Goal: Task Accomplishment & Management: Manage account settings

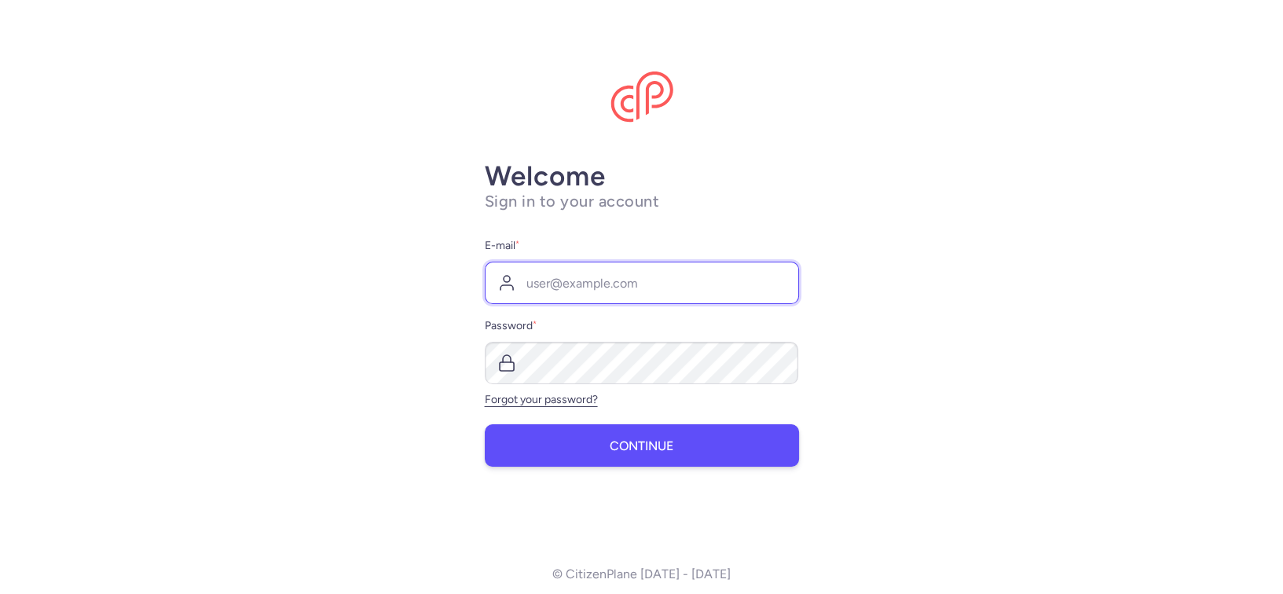
type input "[EMAIL_ADDRESS][DOMAIN_NAME]"
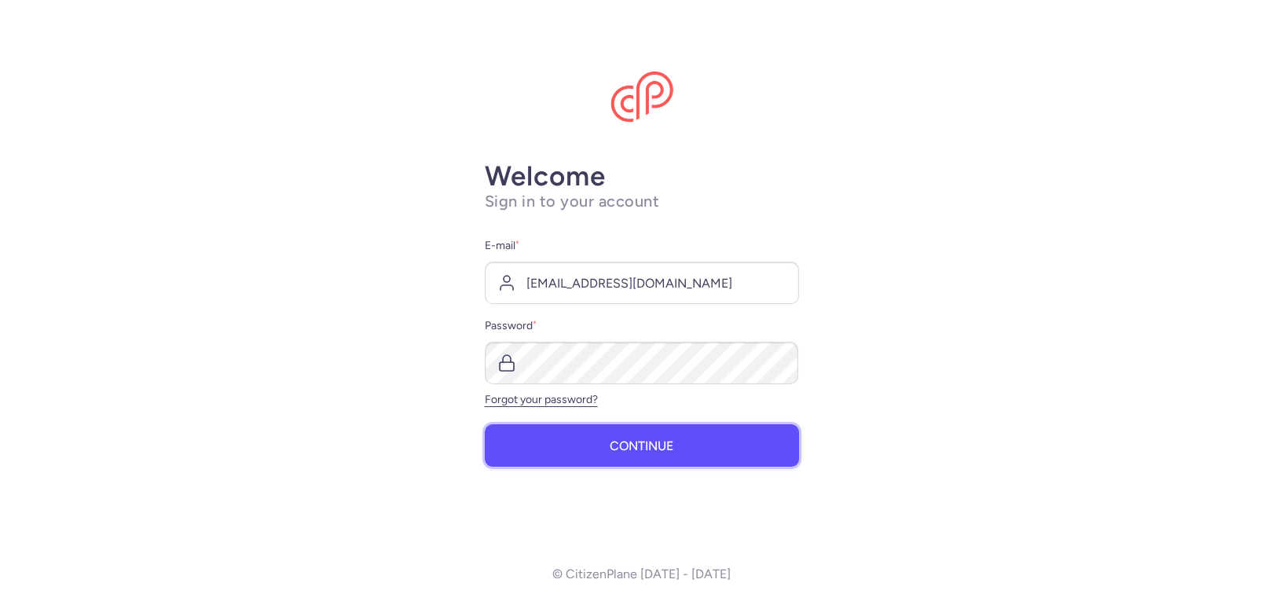
click at [599, 456] on button "Continue" at bounding box center [642, 445] width 314 height 42
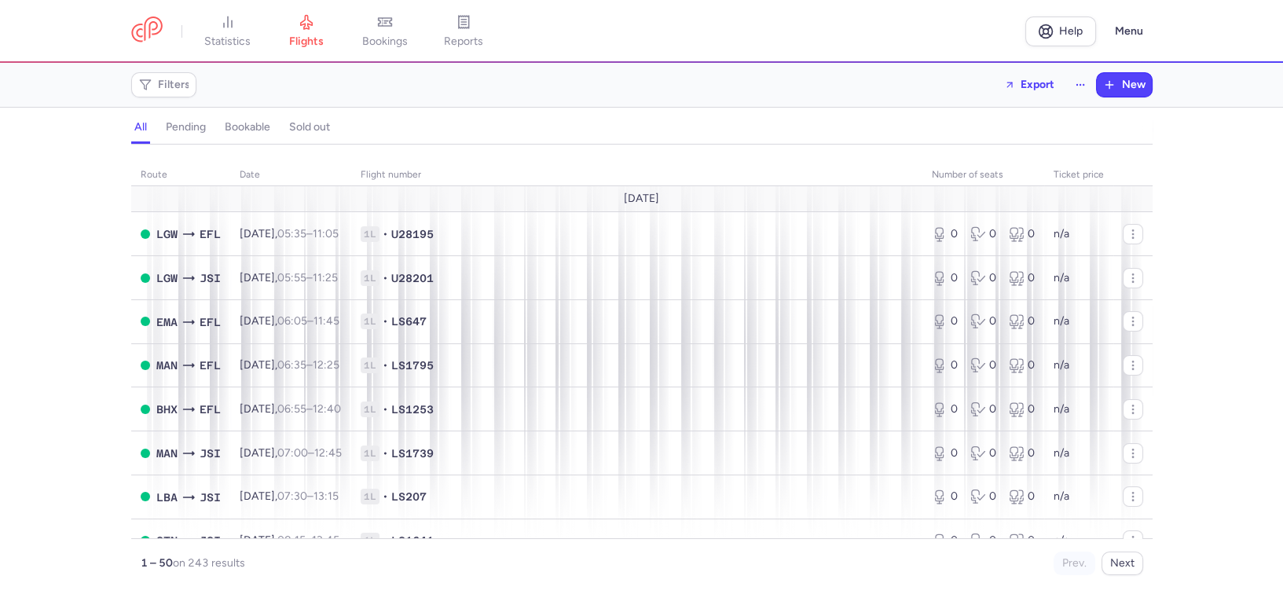
click at [249, 127] on h4 "bookable" at bounding box center [248, 127] width 46 height 14
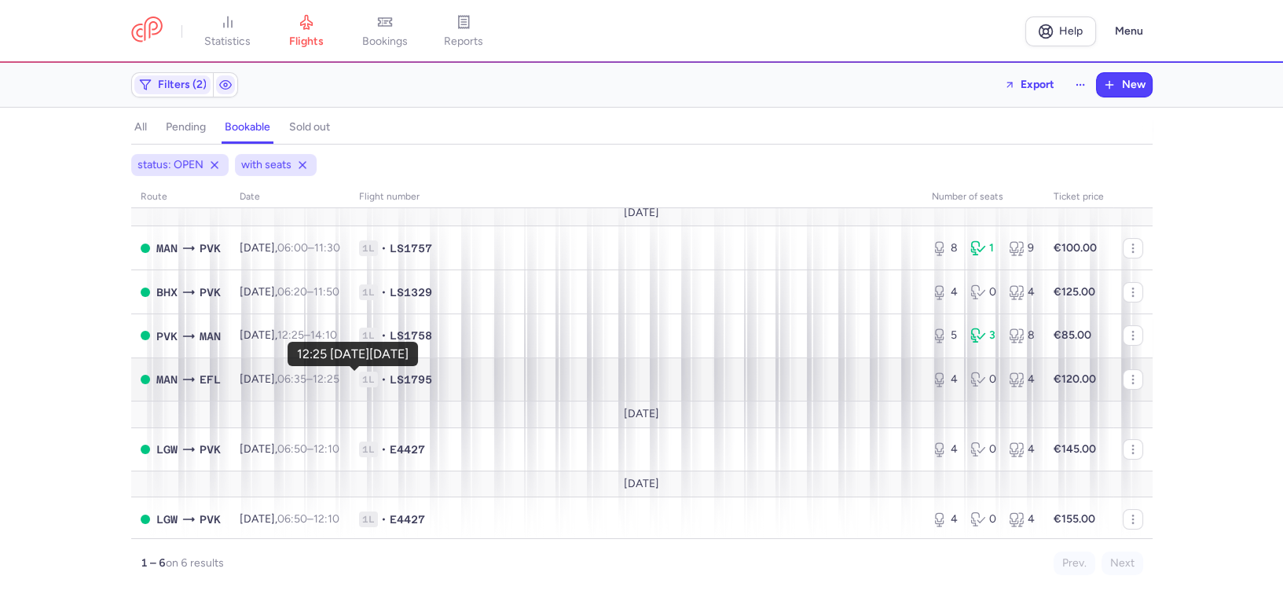
scroll to position [10, 0]
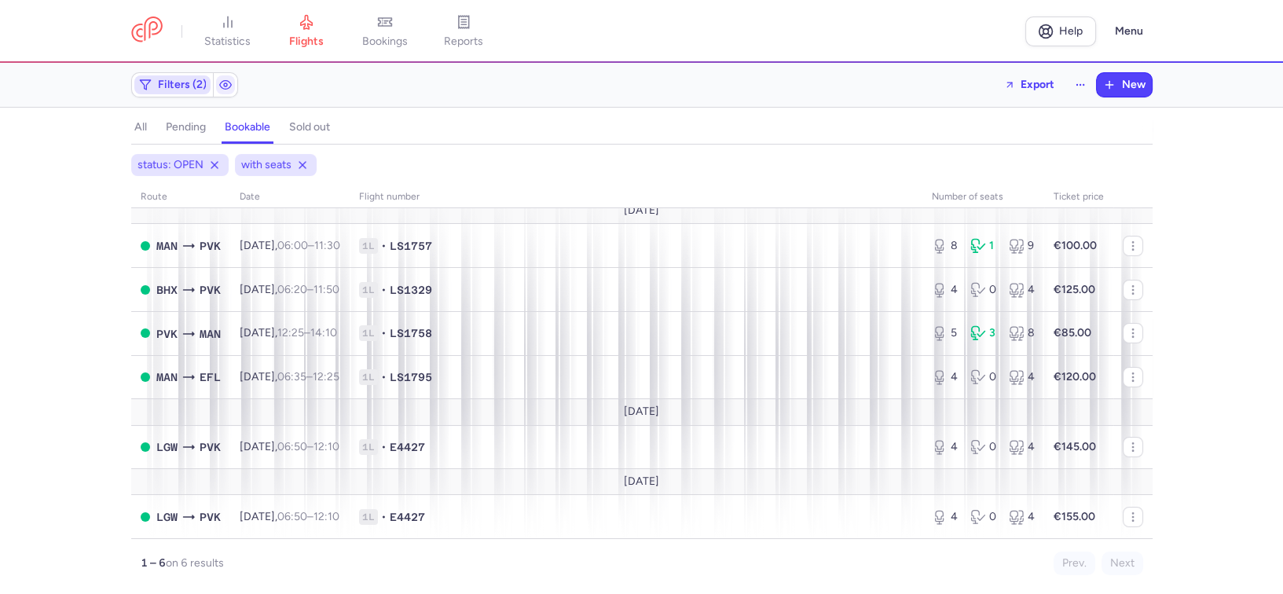
click at [198, 81] on span "Filters (2)" at bounding box center [182, 85] width 49 height 13
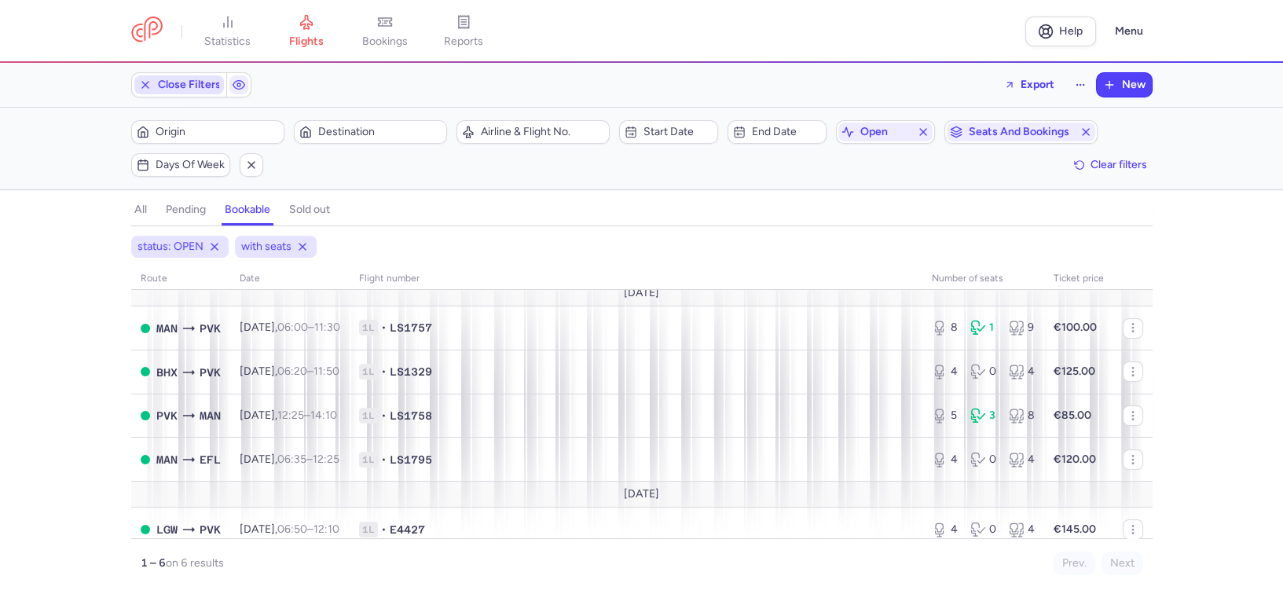
scroll to position [0, 0]
click at [213, 127] on span "Origin" at bounding box center [217, 132] width 123 height 13
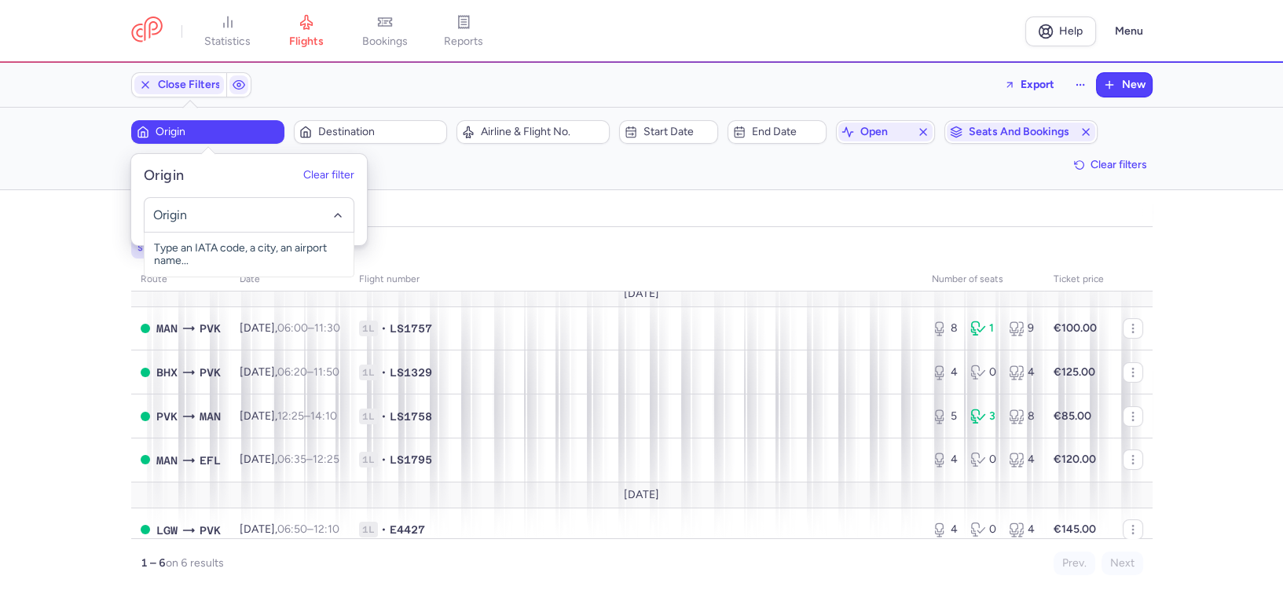
click at [204, 211] on input "-searchbox" at bounding box center [249, 214] width 193 height 17
type input "["
click at [257, 249] on span "Aktion, Préveza, Greece PVK" at bounding box center [249, 248] width 209 height 31
type input "pvk"
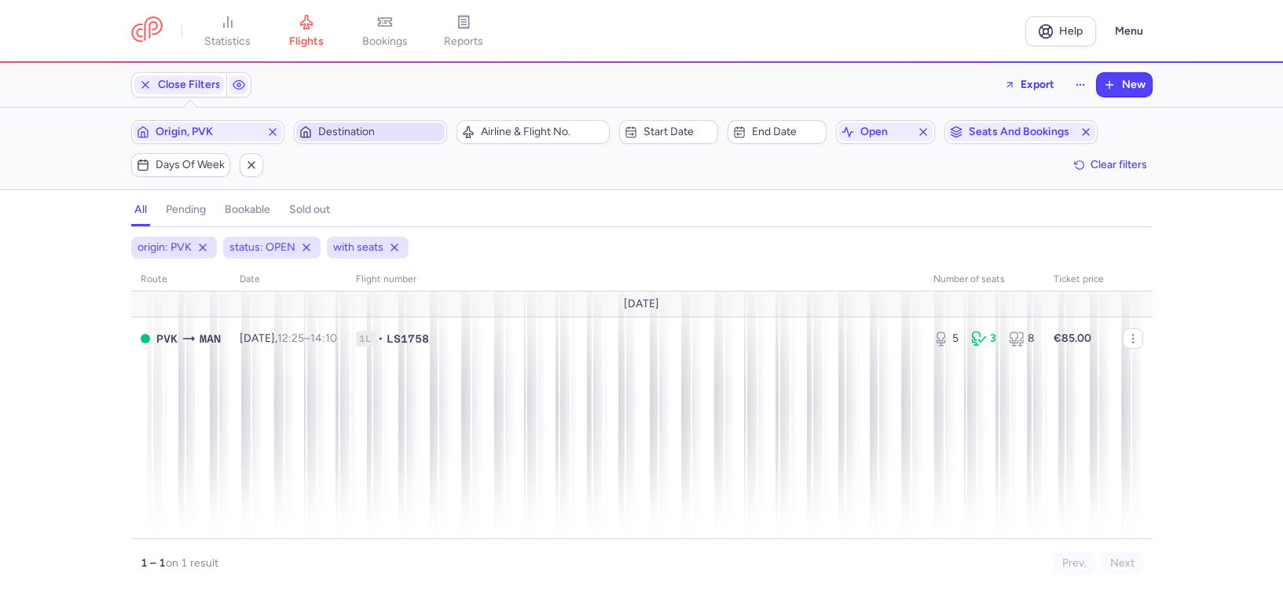
click at [370, 135] on span "Destination" at bounding box center [379, 132] width 123 height 13
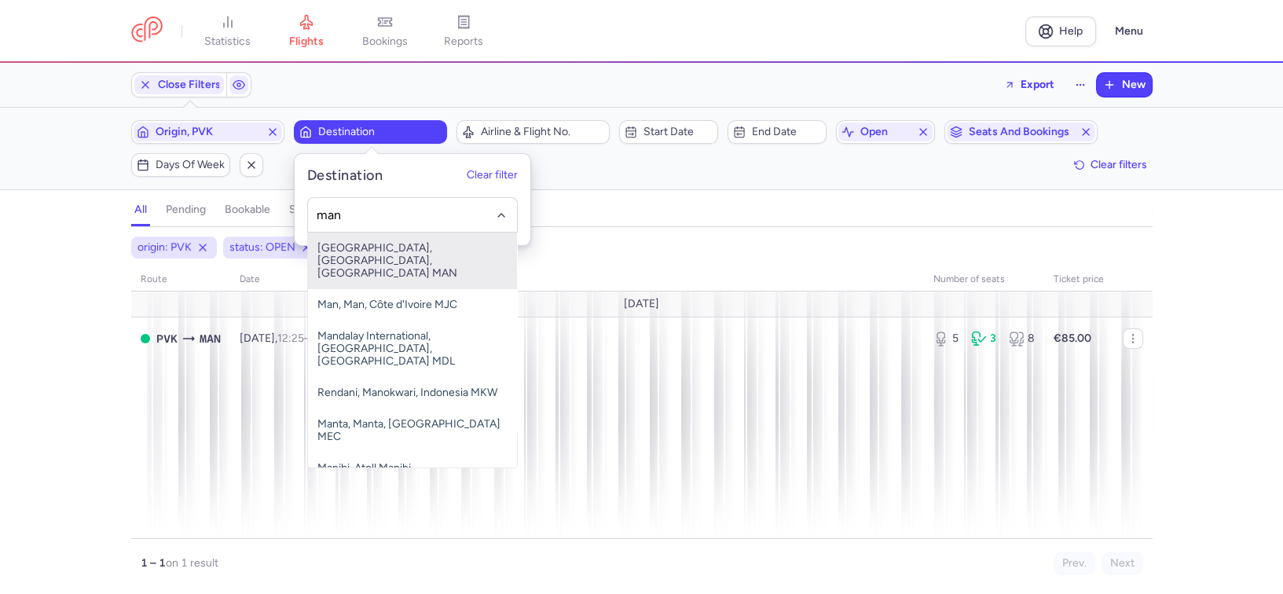
click at [395, 256] on span "[GEOGRAPHIC_DATA], [GEOGRAPHIC_DATA], [GEOGRAPHIC_DATA] MAN" at bounding box center [412, 261] width 209 height 57
type input "man"
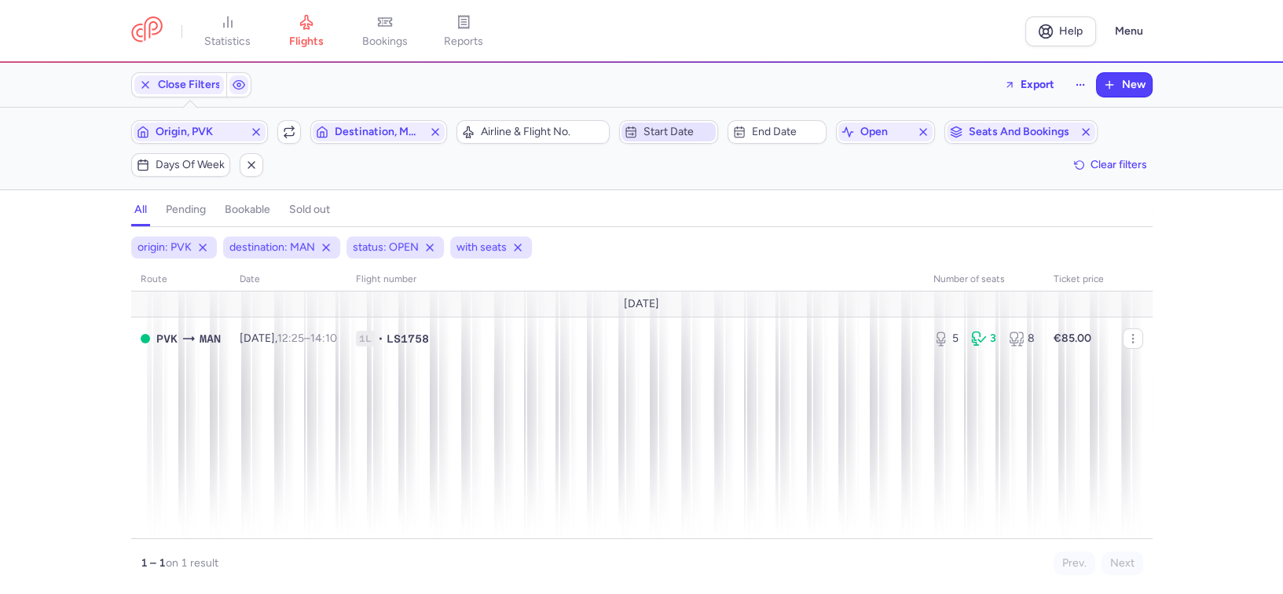
click at [703, 127] on span "Start date" at bounding box center [678, 132] width 69 height 13
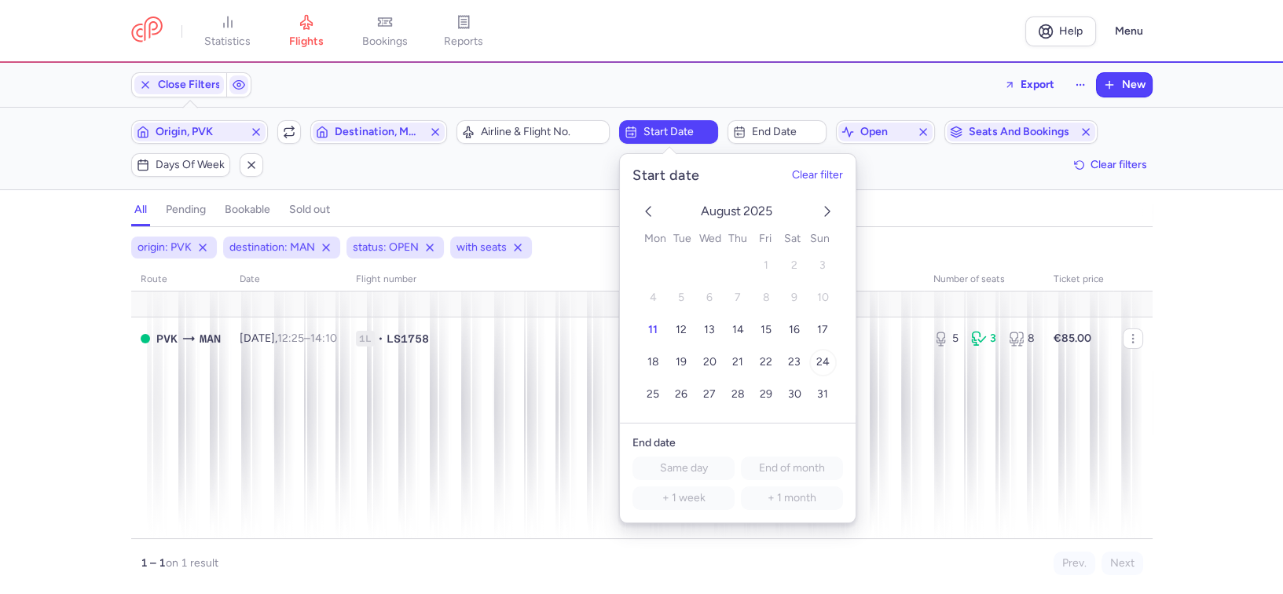
click at [830, 356] on button "24" at bounding box center [823, 363] width 28 height 28
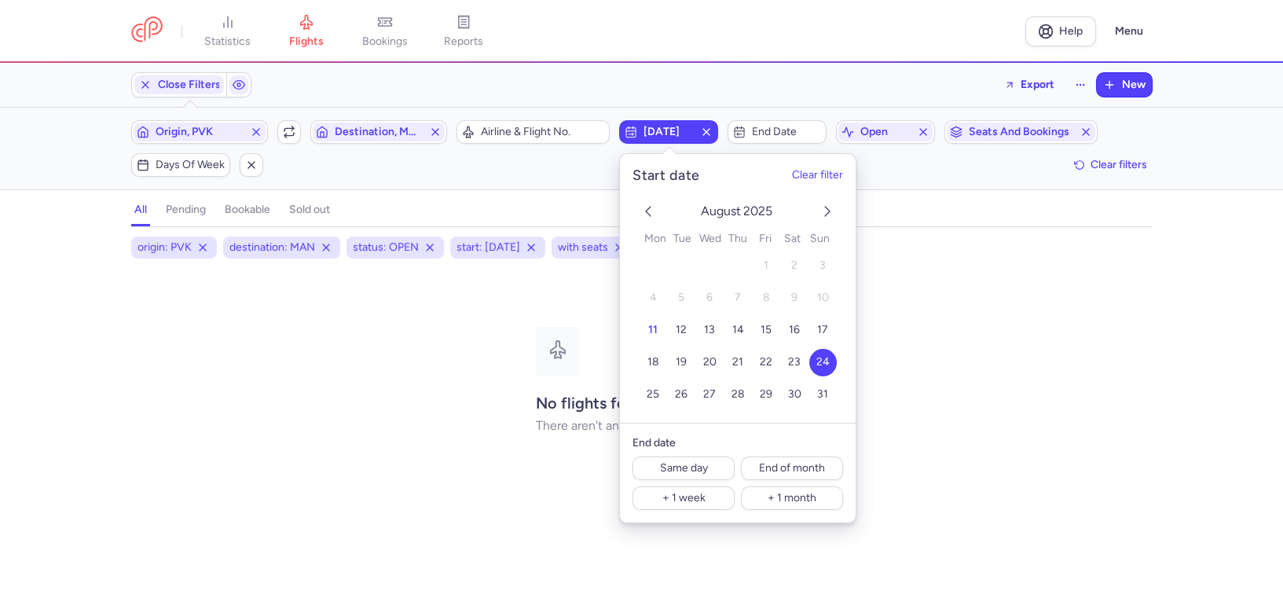
click at [824, 364] on span "24" at bounding box center [822, 361] width 13 height 13
click at [791, 126] on span "End date" at bounding box center [786, 132] width 69 height 13
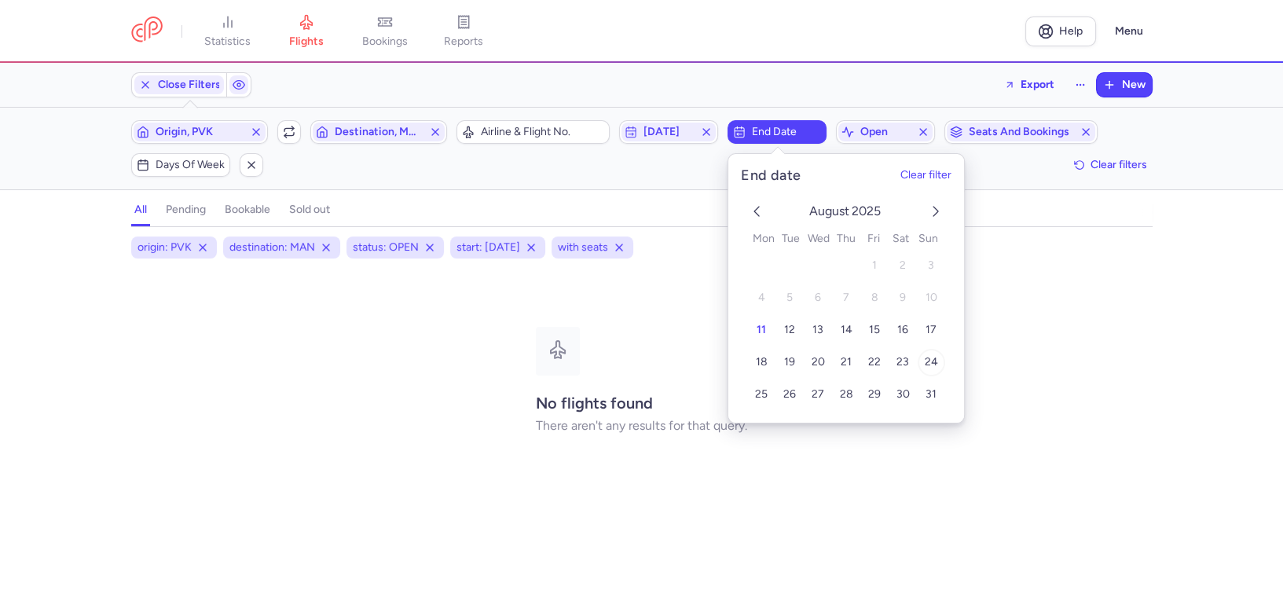
click at [935, 354] on button "24" at bounding box center [931, 363] width 28 height 28
click at [221, 313] on div "No flights found There aren't any results for that query." at bounding box center [642, 380] width 1022 height 225
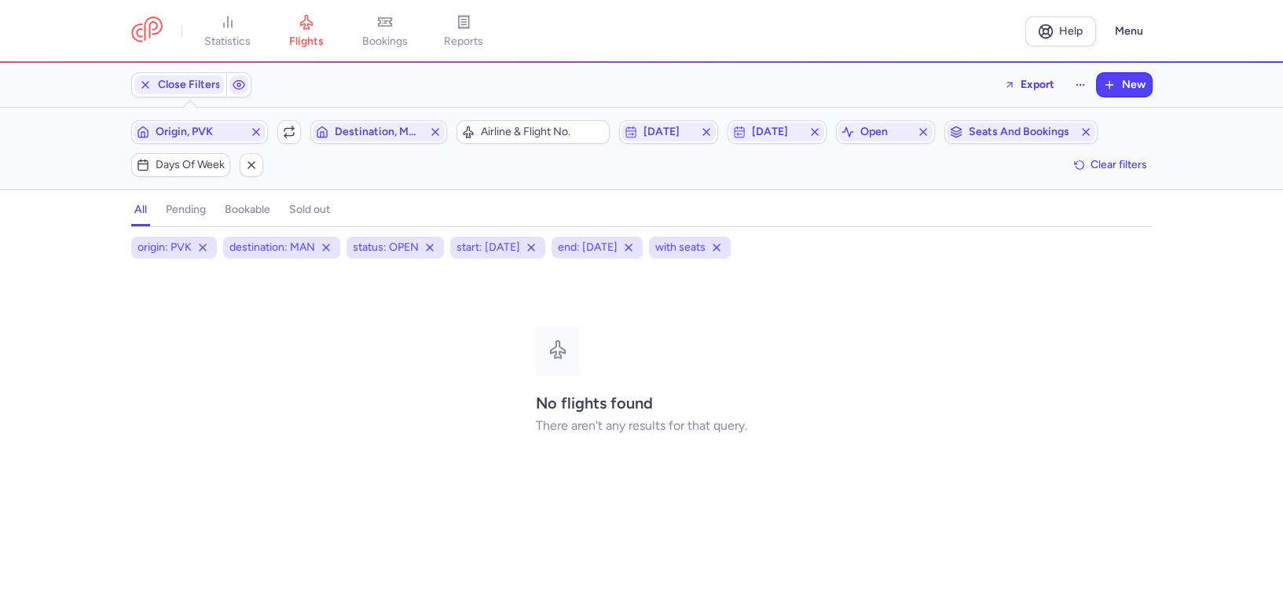
click at [257, 211] on h4 "bookable" at bounding box center [248, 210] width 46 height 14
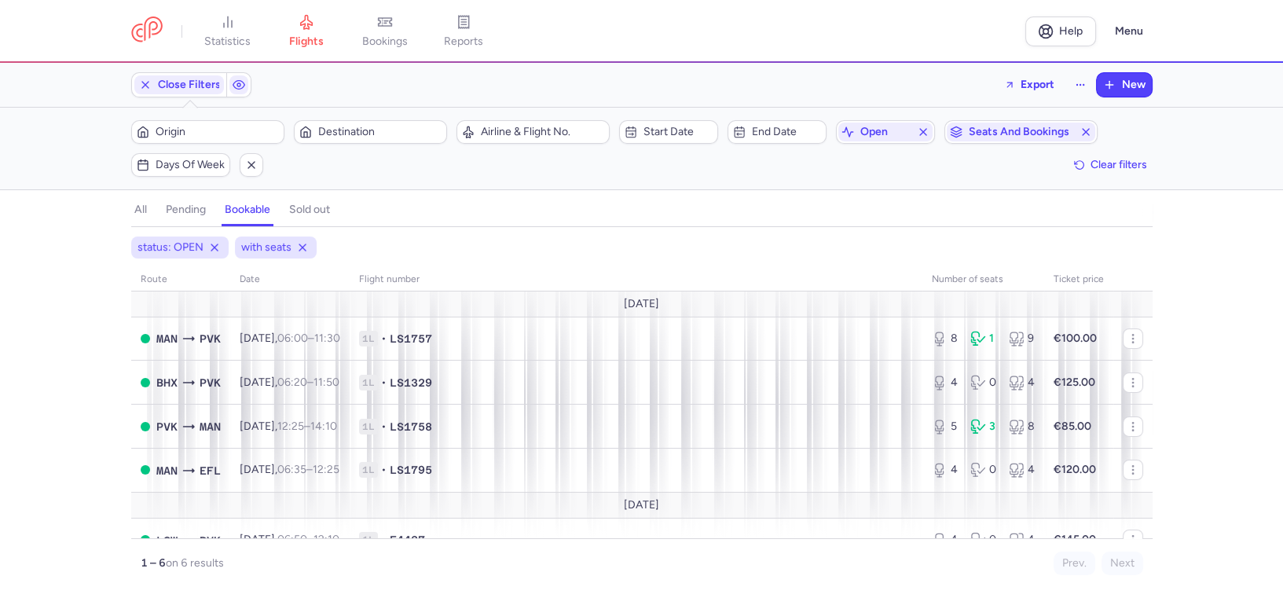
click at [173, 204] on h4 "pending" at bounding box center [186, 210] width 40 height 14
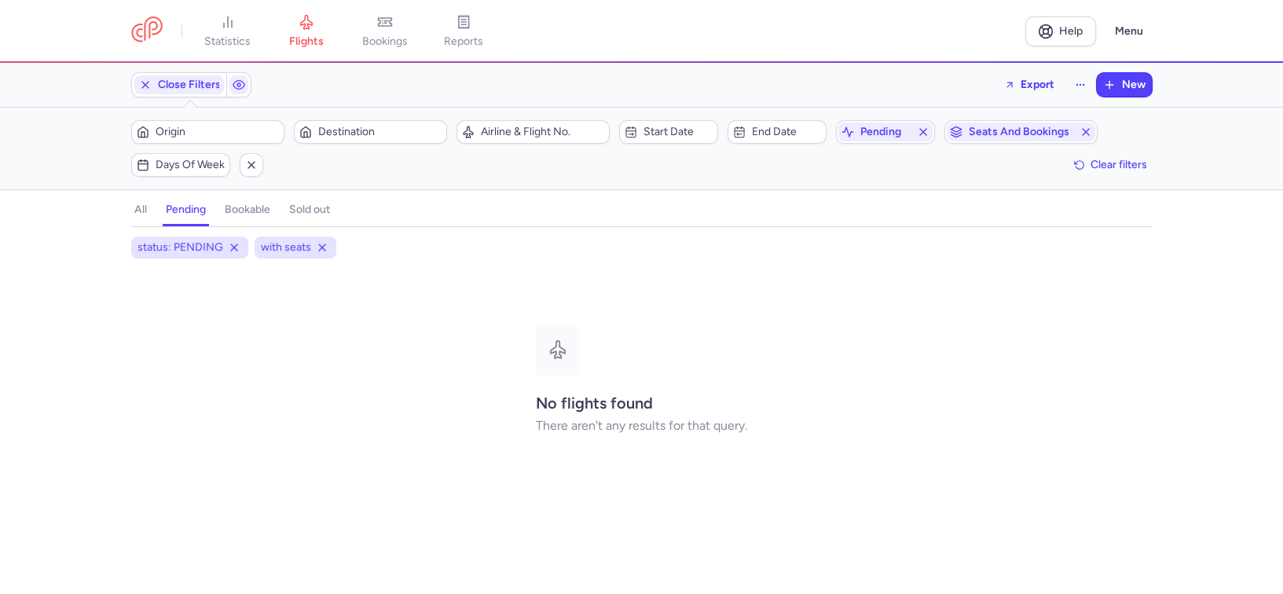
click at [237, 205] on h4 "bookable" at bounding box center [248, 210] width 46 height 14
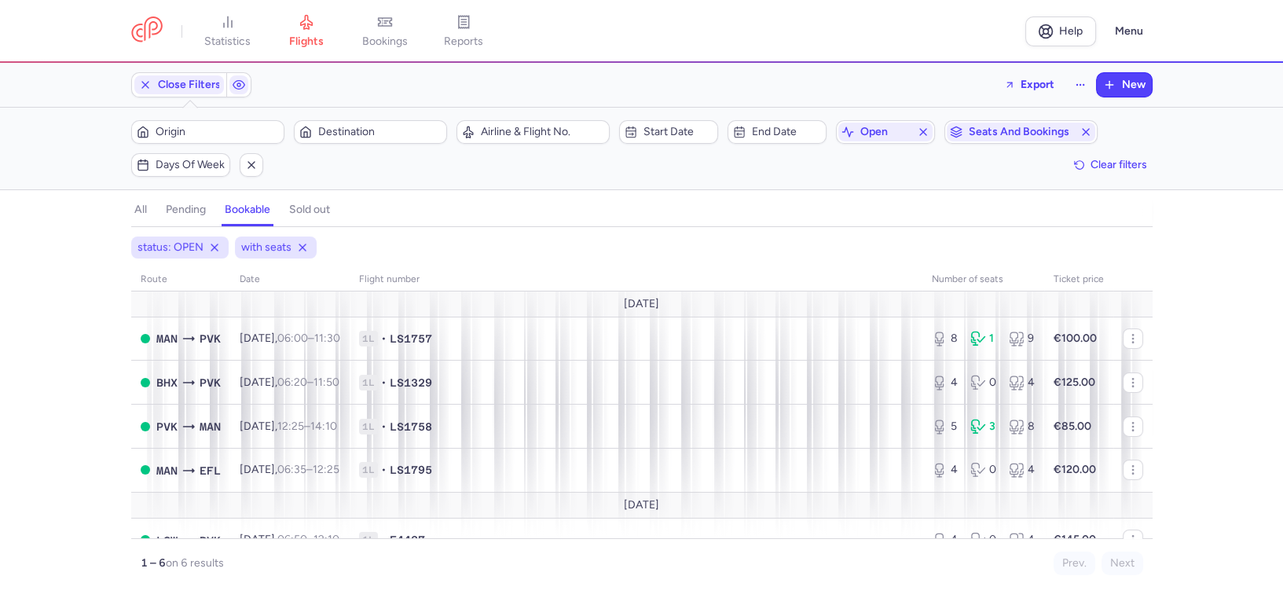
click at [306, 207] on h4 "sold out" at bounding box center [309, 210] width 41 height 14
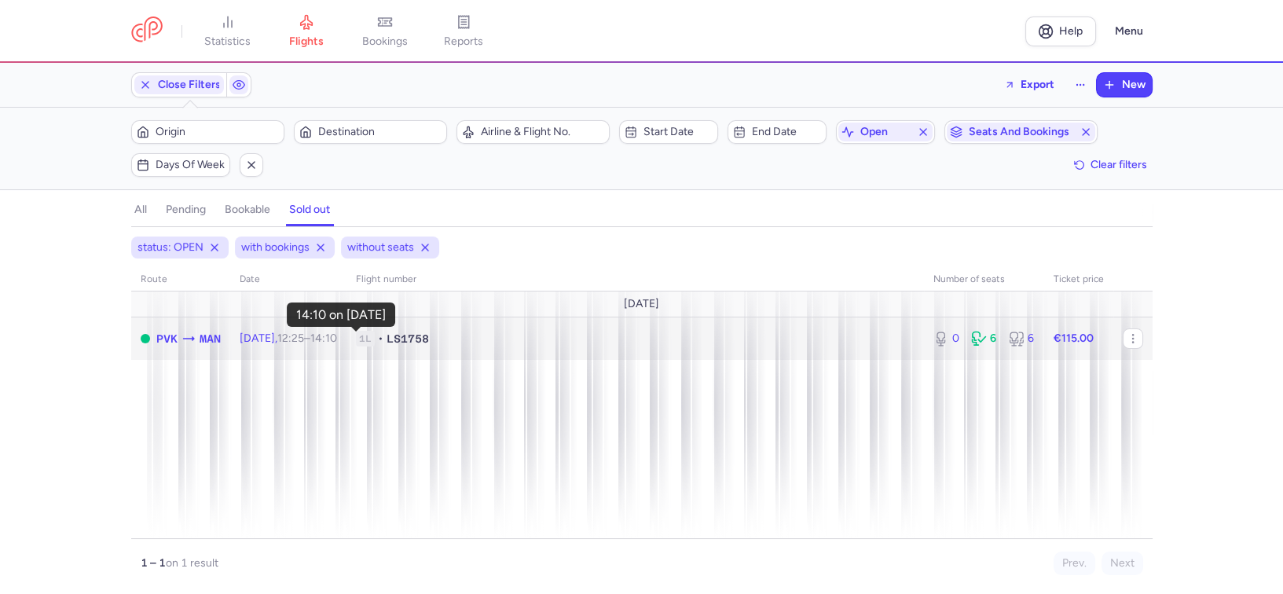
click at [337, 339] on time "14:10 +0" at bounding box center [323, 338] width 27 height 13
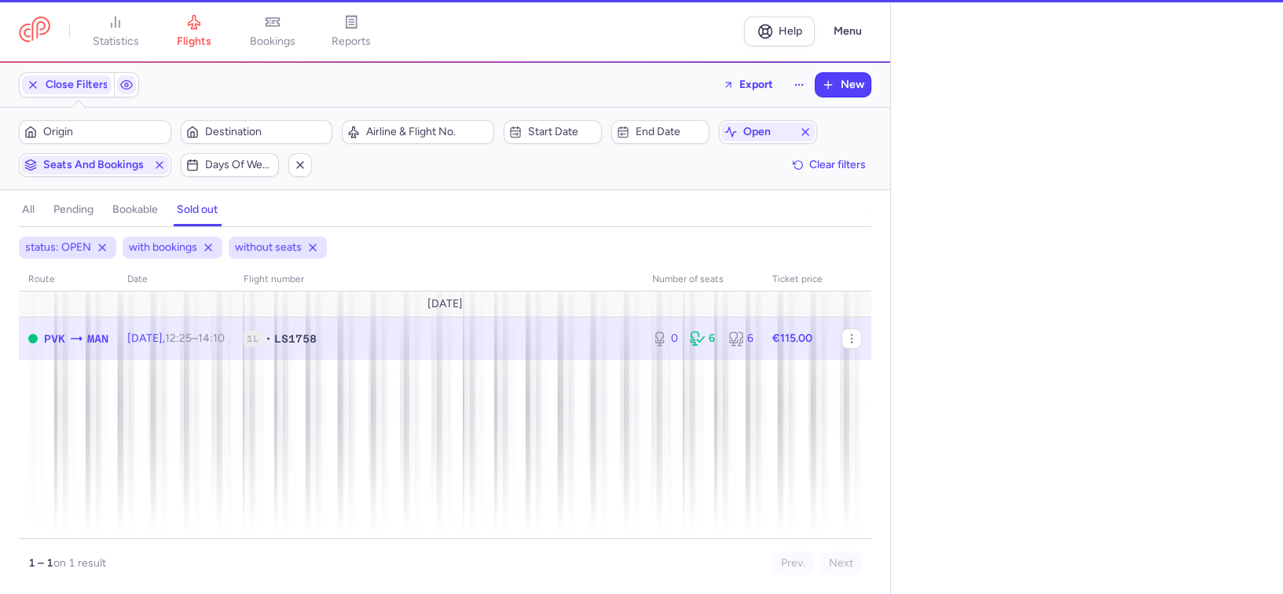
select select "hours"
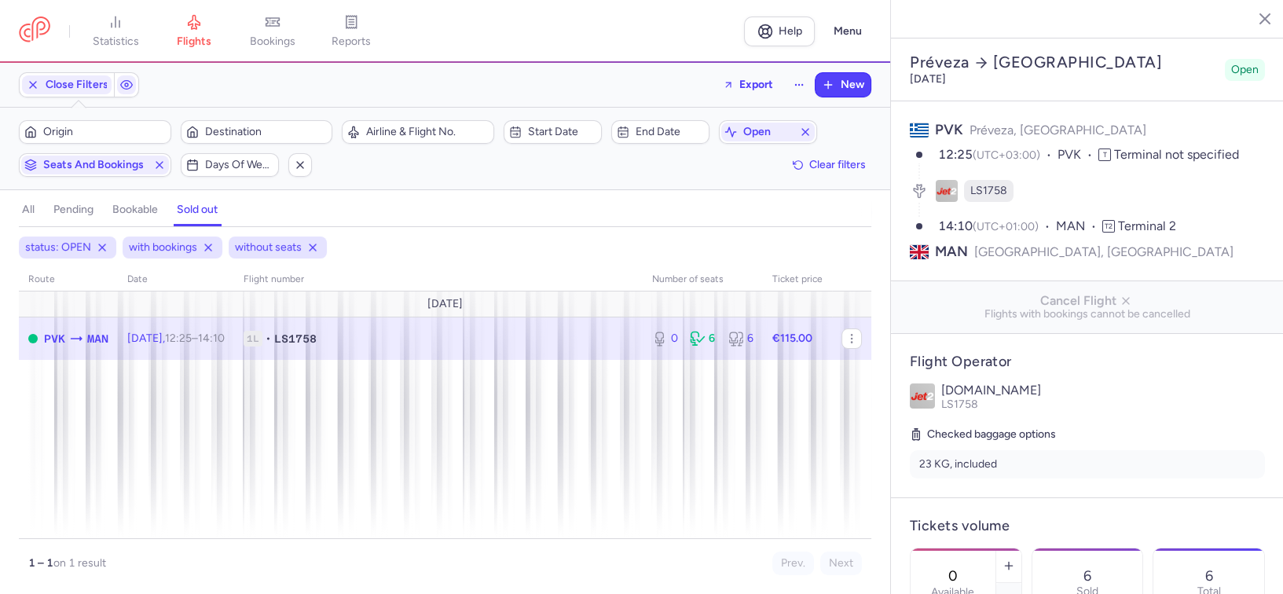
scroll to position [262, 0]
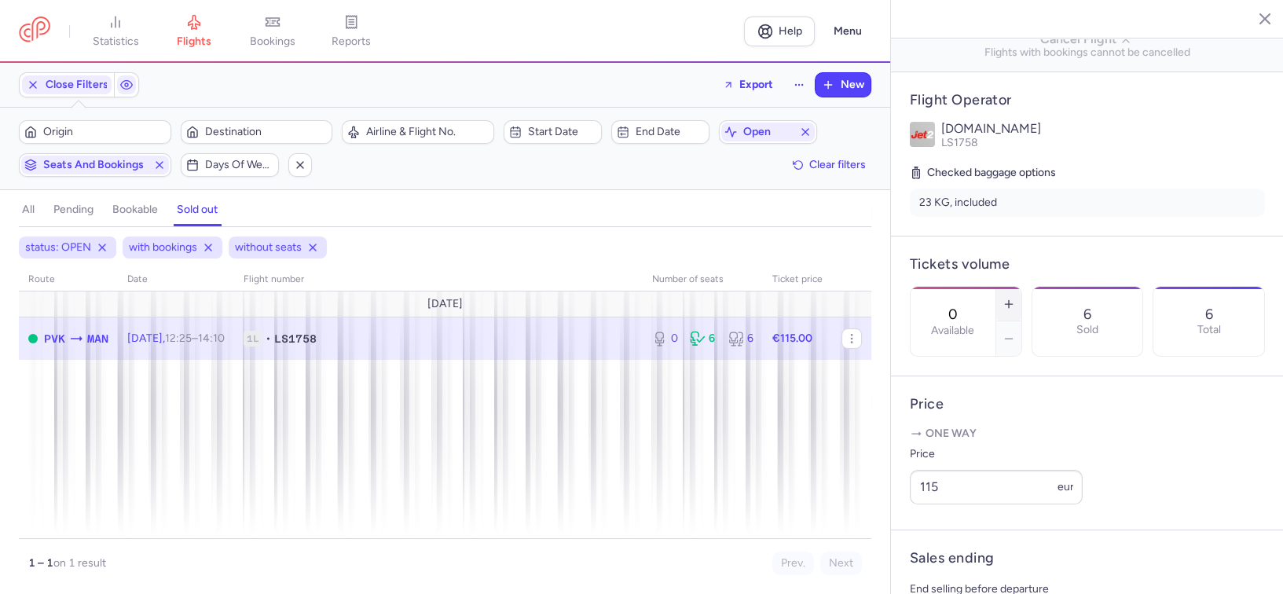
click at [1022, 287] on button "button" at bounding box center [1009, 304] width 25 height 35
type input "1"
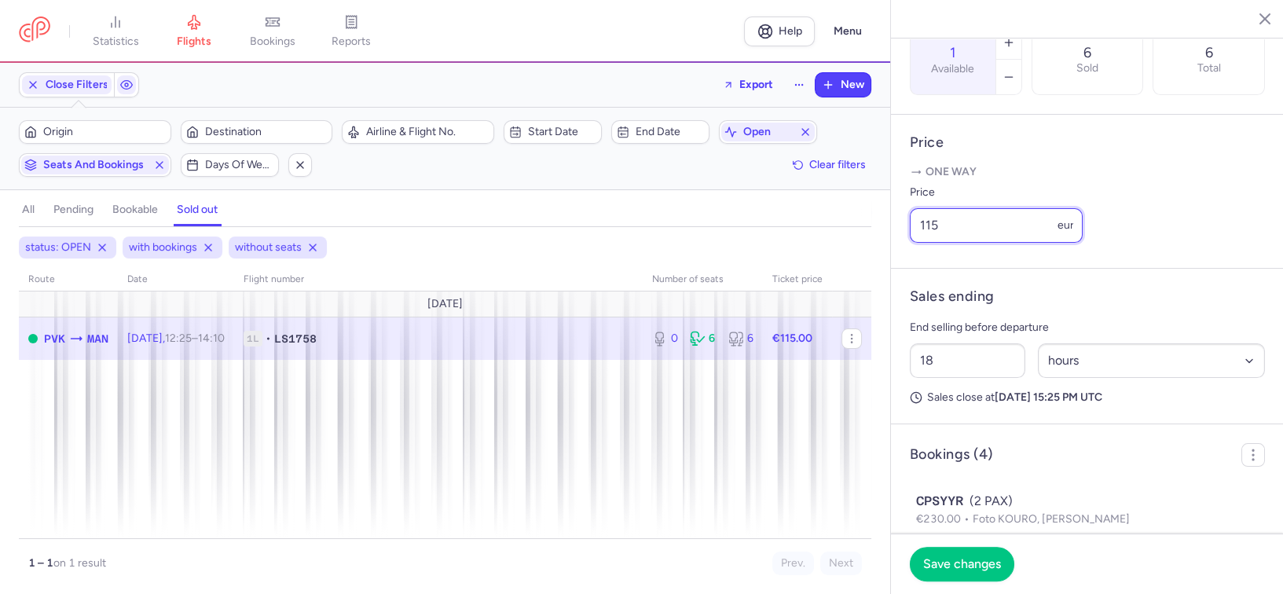
click at [961, 243] on input "115" at bounding box center [996, 225] width 173 height 35
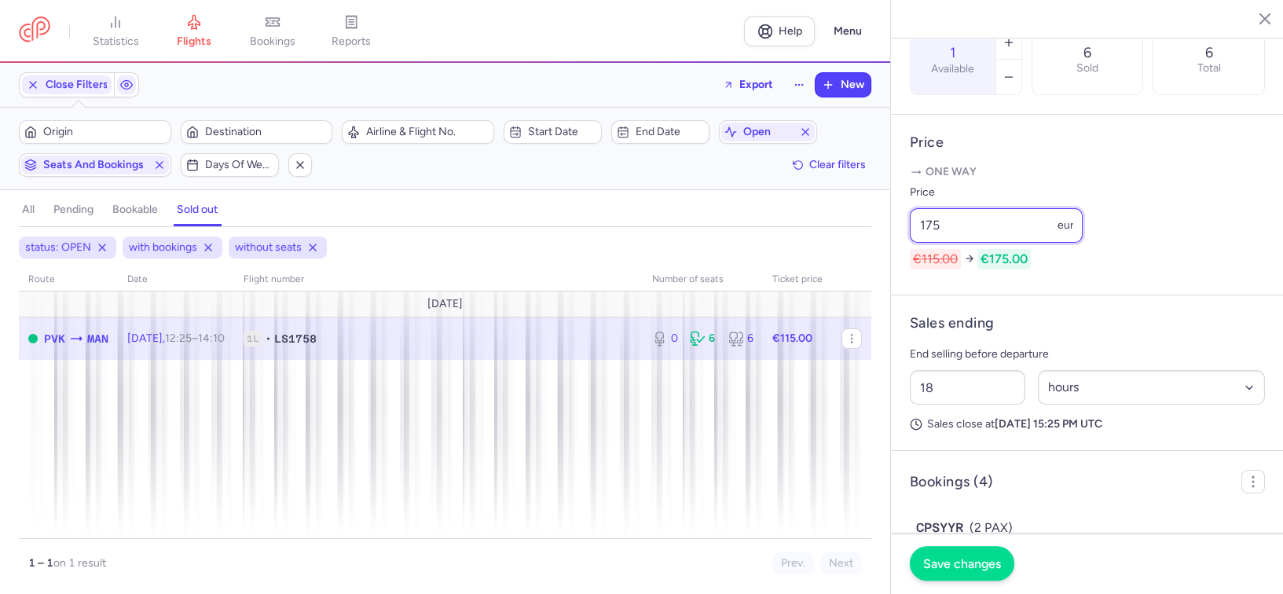
type input "175"
click at [953, 558] on span "Save changes" at bounding box center [962, 563] width 78 height 14
